Goal: Transaction & Acquisition: Subscribe to service/newsletter

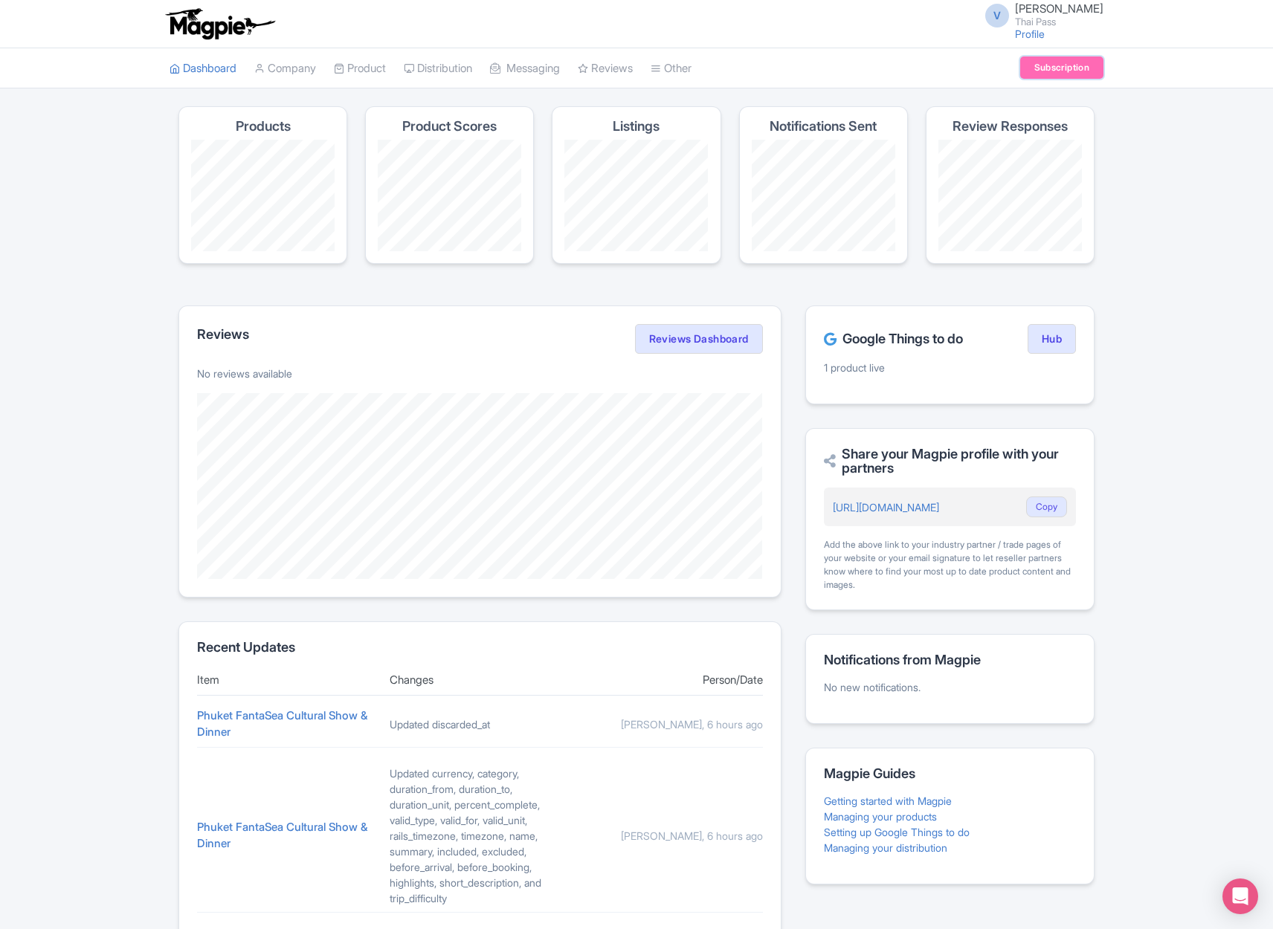
click at [1076, 69] on link "Subscription" at bounding box center [1061, 67] width 83 height 22
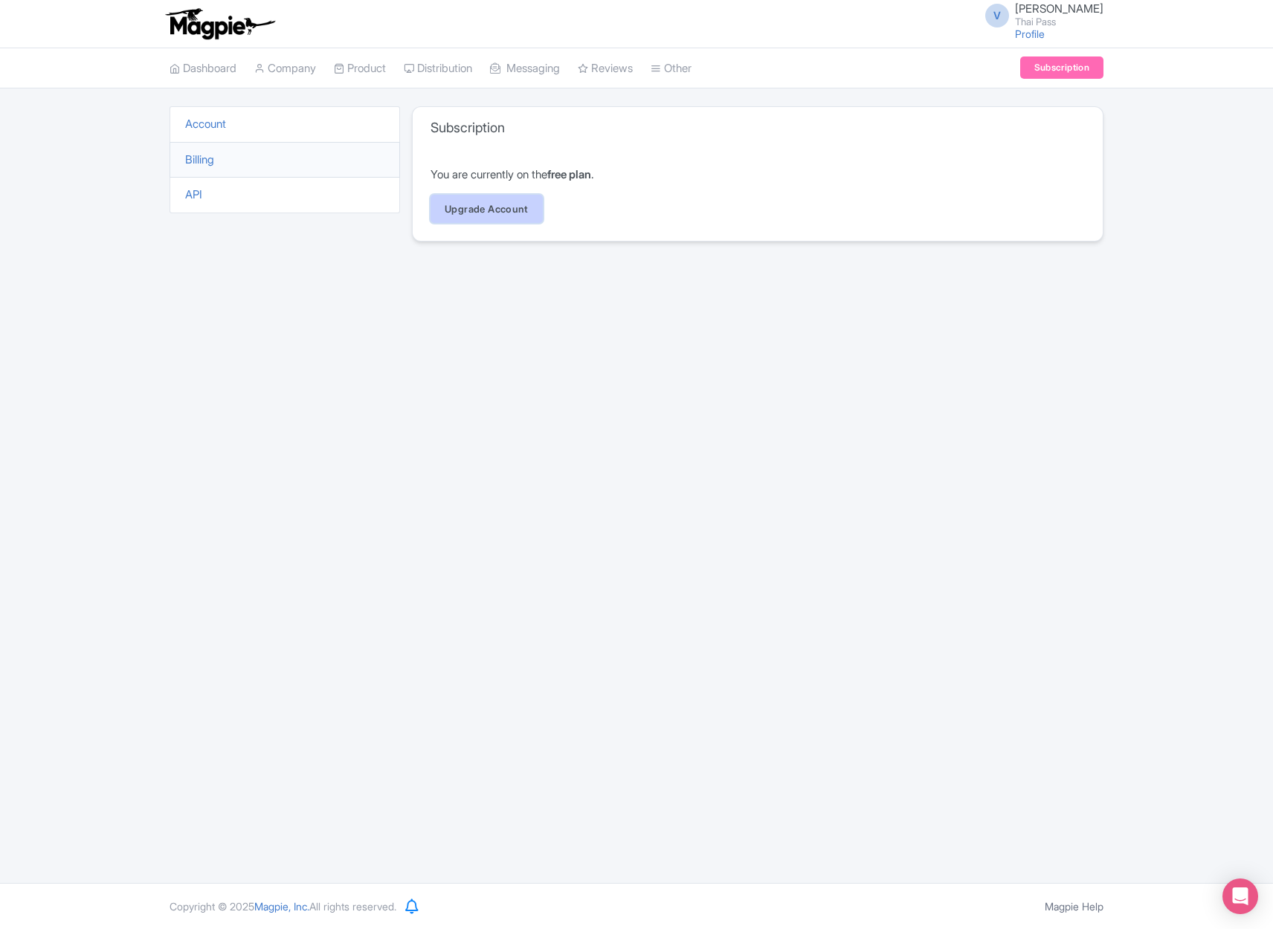
click at [501, 203] on link "Upgrade Account" at bounding box center [486, 209] width 112 height 28
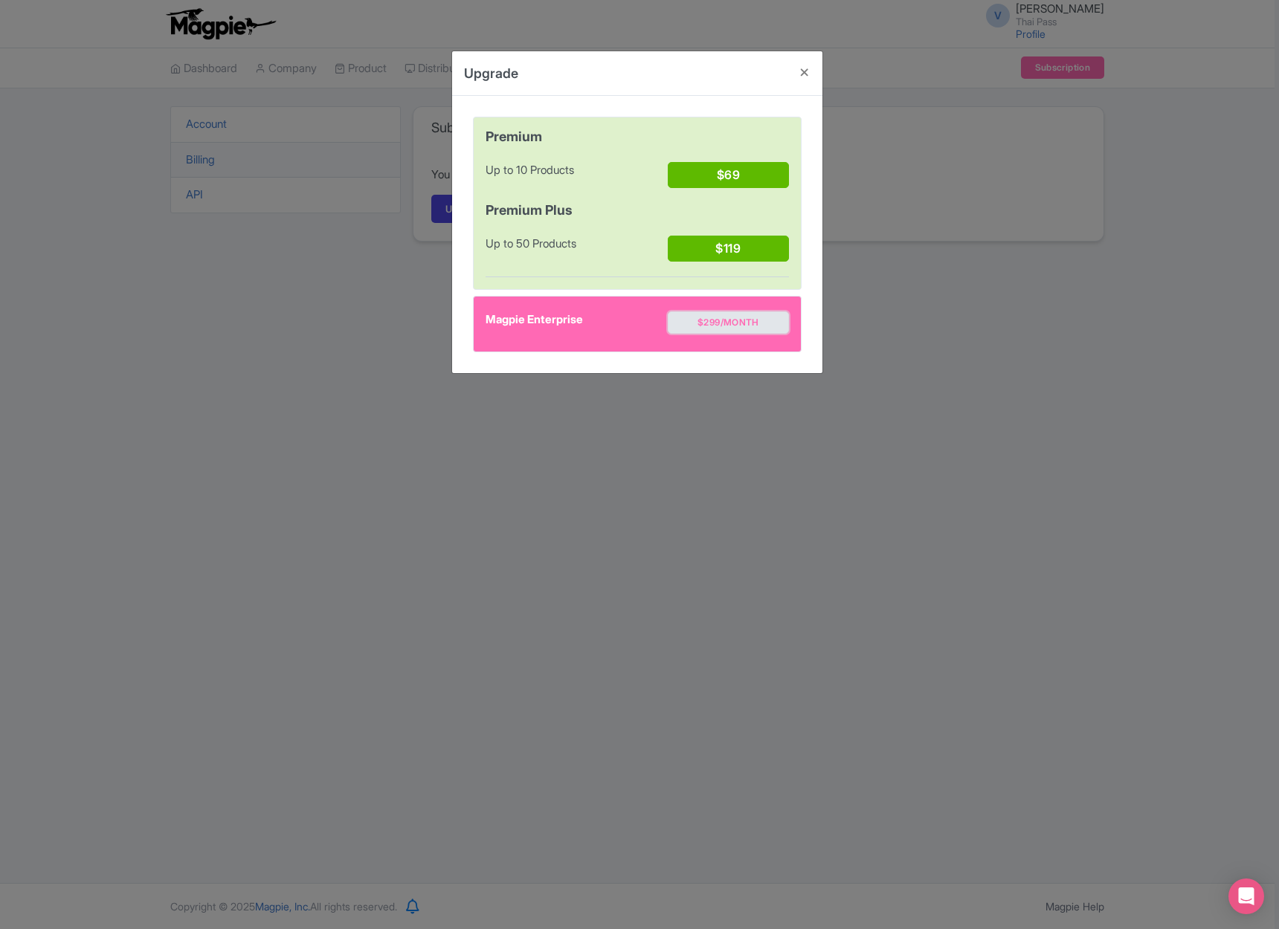
click at [693, 323] on button "$299/month" at bounding box center [728, 322] width 121 height 22
